Goal: Task Accomplishment & Management: Manage account settings

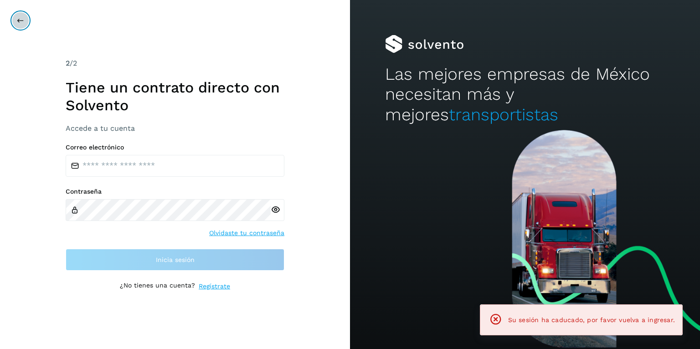
click at [14, 19] on button at bounding box center [20, 20] width 17 height 17
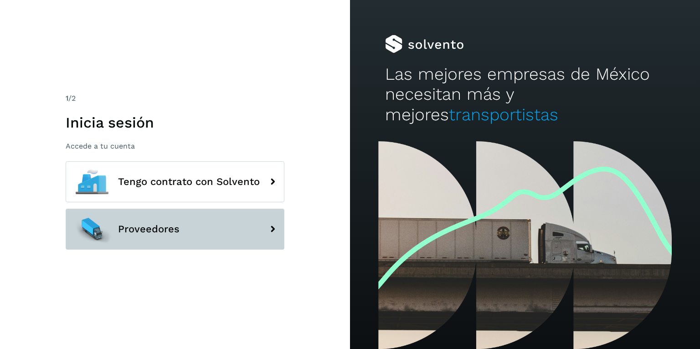
click at [132, 215] on button "Proveedores" at bounding box center [175, 229] width 219 height 41
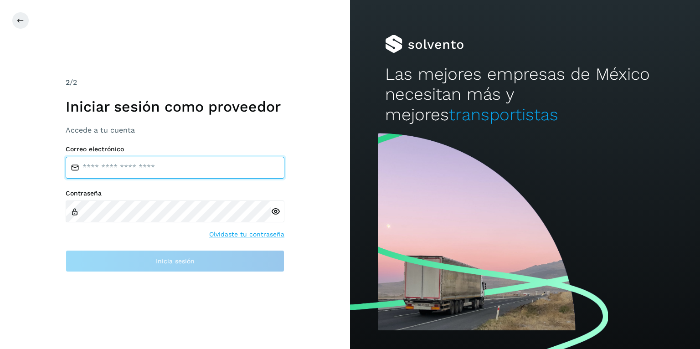
click at [124, 169] on input "email" at bounding box center [175, 168] width 219 height 22
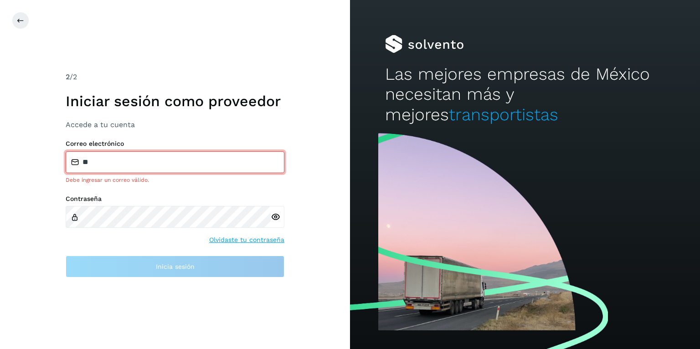
type input "**********"
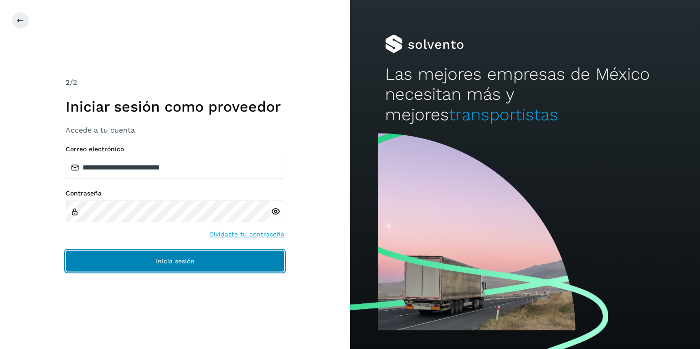
click at [175, 261] on span "Inicia sesión" at bounding box center [175, 261] width 39 height 6
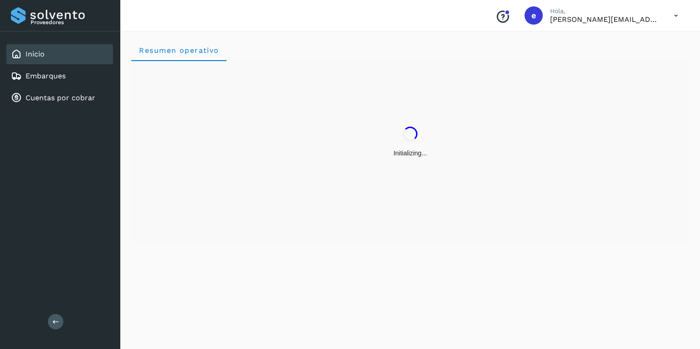
click at [678, 14] on icon at bounding box center [676, 15] width 19 height 19
click at [621, 47] on div "Cerrar sesión" at bounding box center [631, 40] width 109 height 17
